Goal: Transaction & Acquisition: Purchase product/service

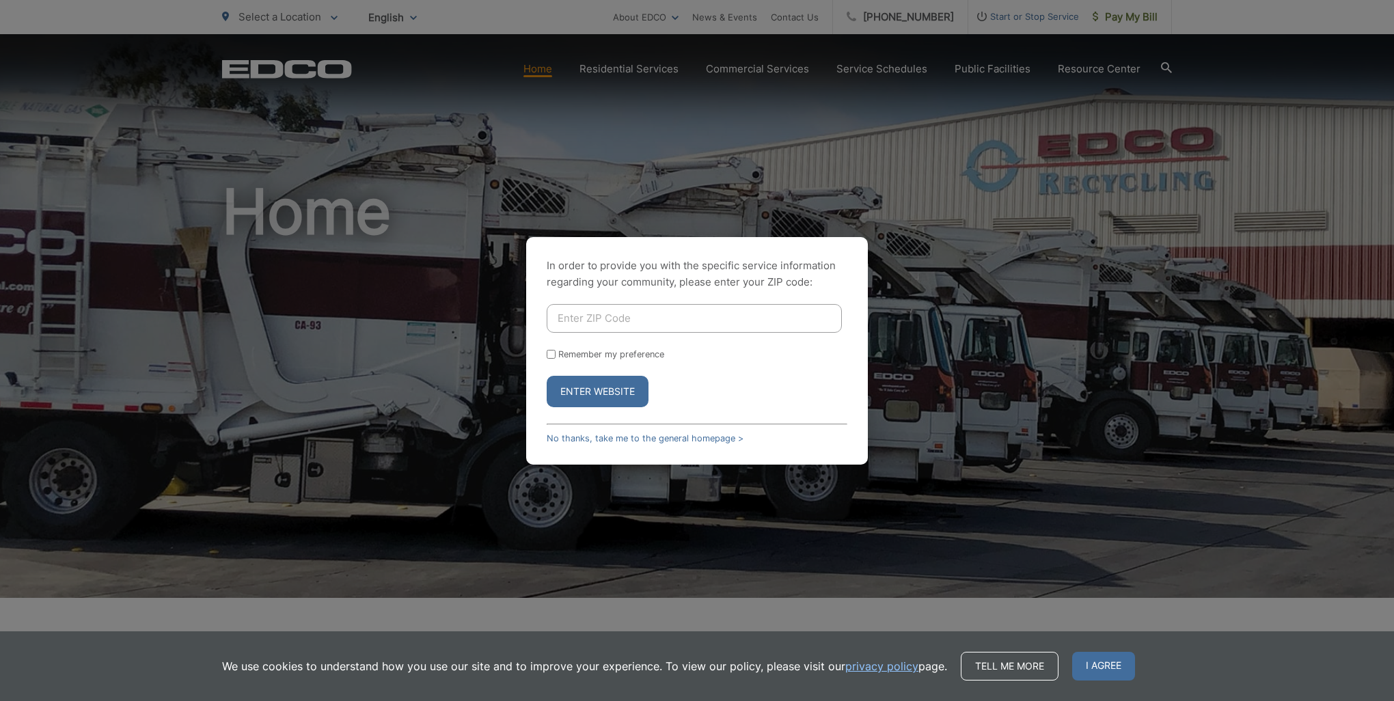
drag, startPoint x: 585, startPoint y: 322, endPoint x: 603, endPoint y: 318, distance: 18.2
click at [585, 322] on input "Enter ZIP Code" at bounding box center [694, 318] width 295 height 29
type input "92064"
click at [592, 398] on button "Enter Website" at bounding box center [598, 391] width 102 height 31
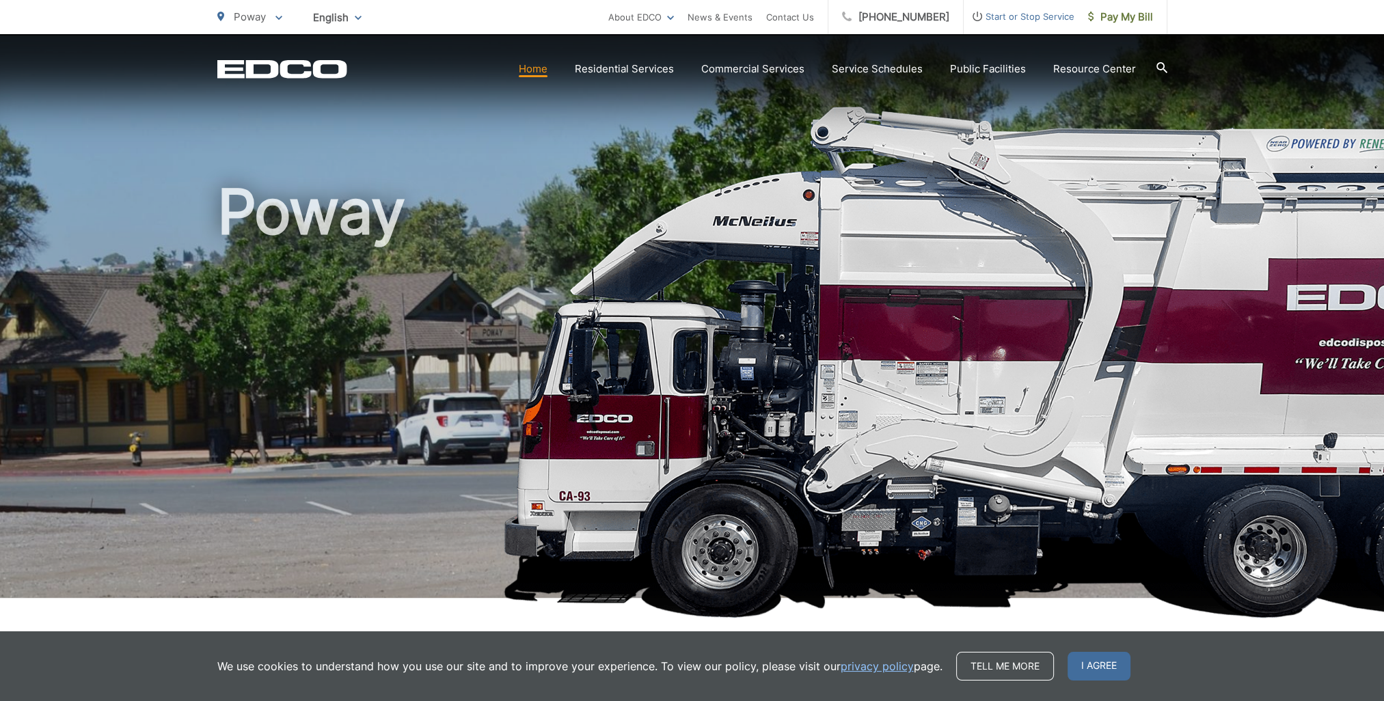
click at [1101, 671] on span "I agree" at bounding box center [1098, 666] width 63 height 29
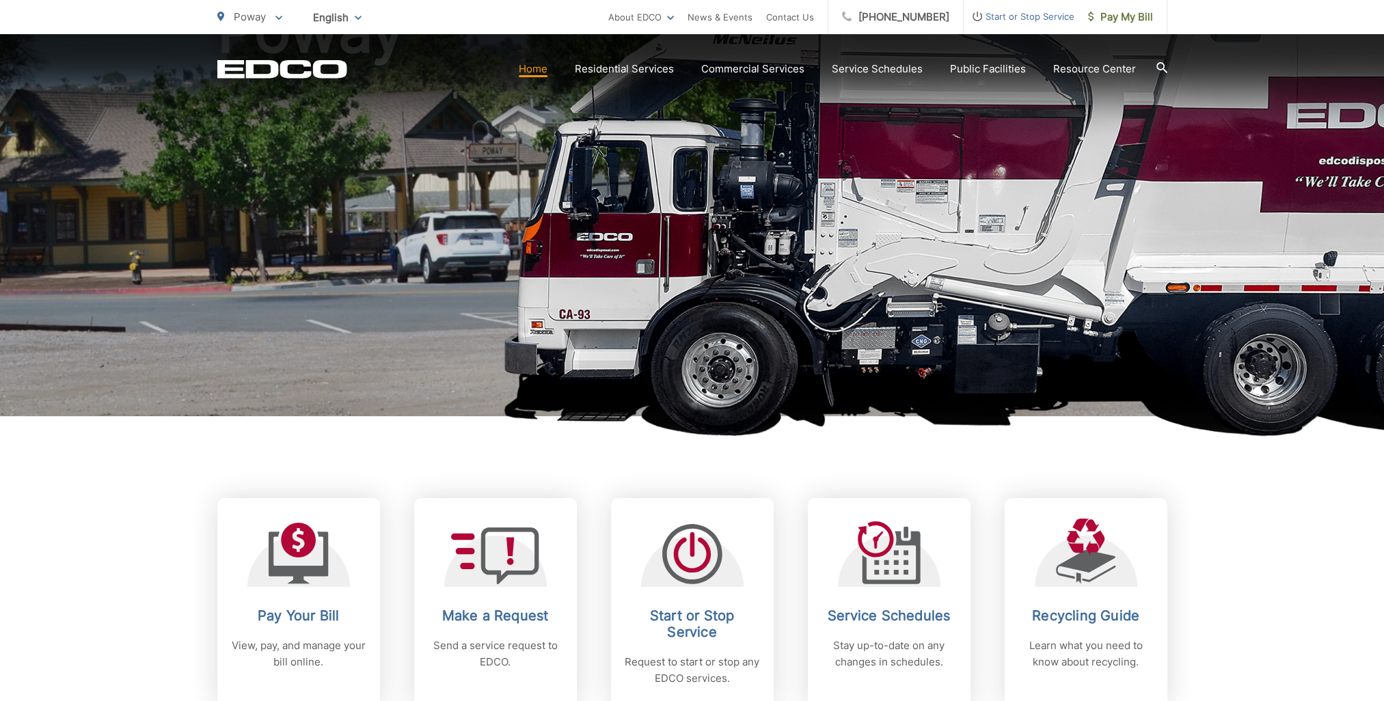
scroll to position [273, 0]
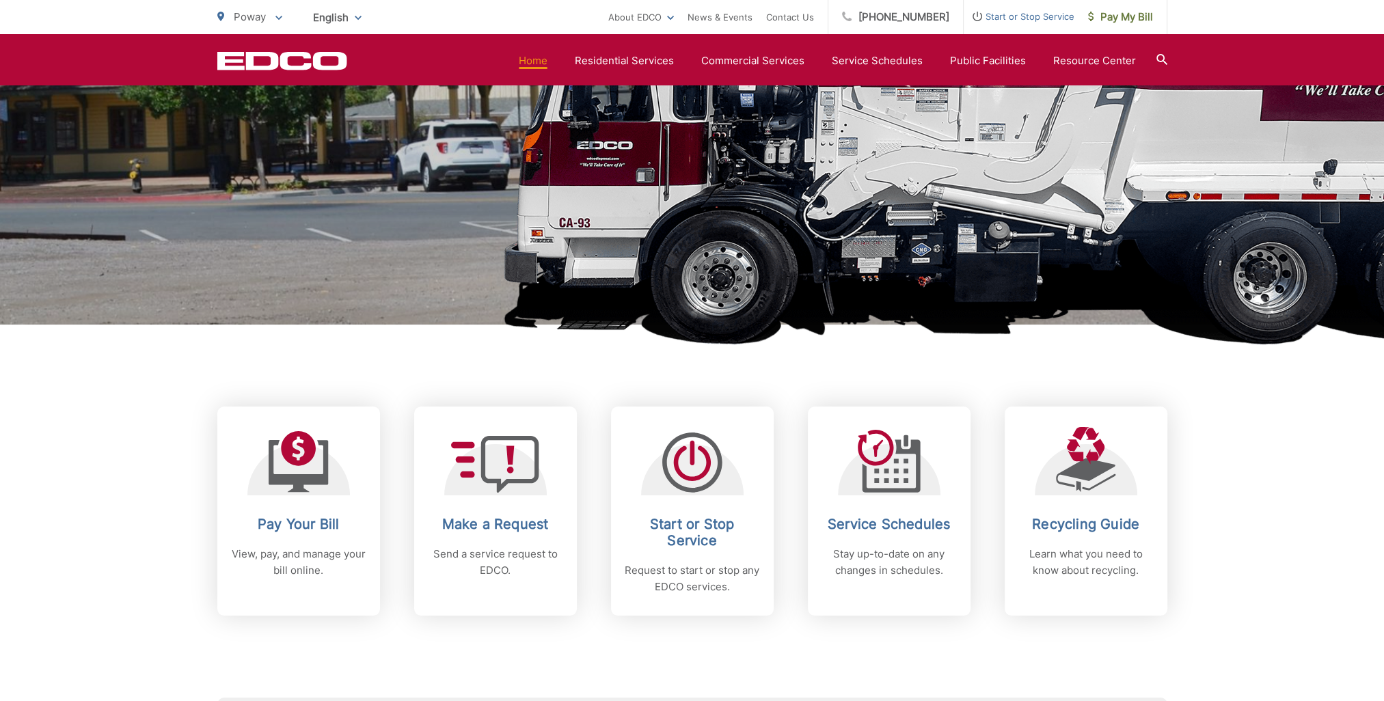
click at [303, 526] on h2 "Pay Your Bill" at bounding box center [298, 524] width 135 height 16
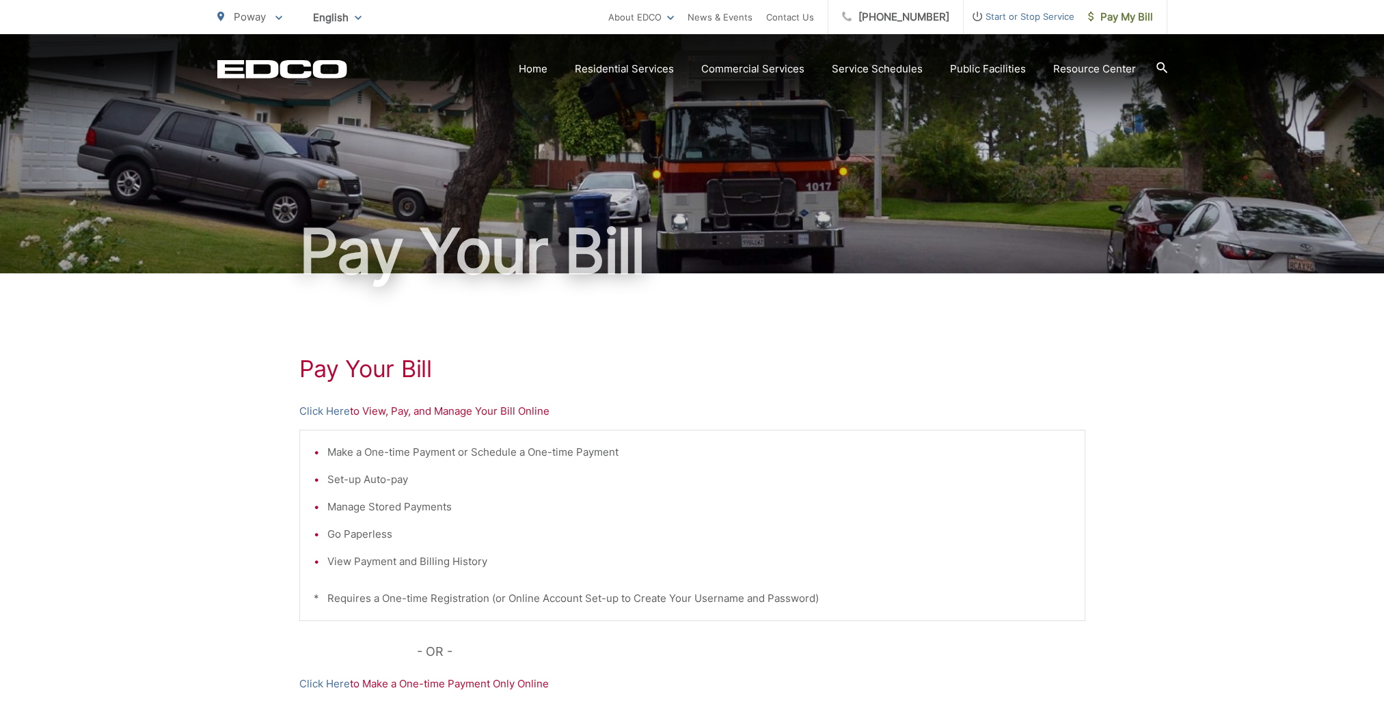
click at [331, 414] on link "Click Here" at bounding box center [324, 411] width 51 height 16
